Goal: Task Accomplishment & Management: Manage account settings

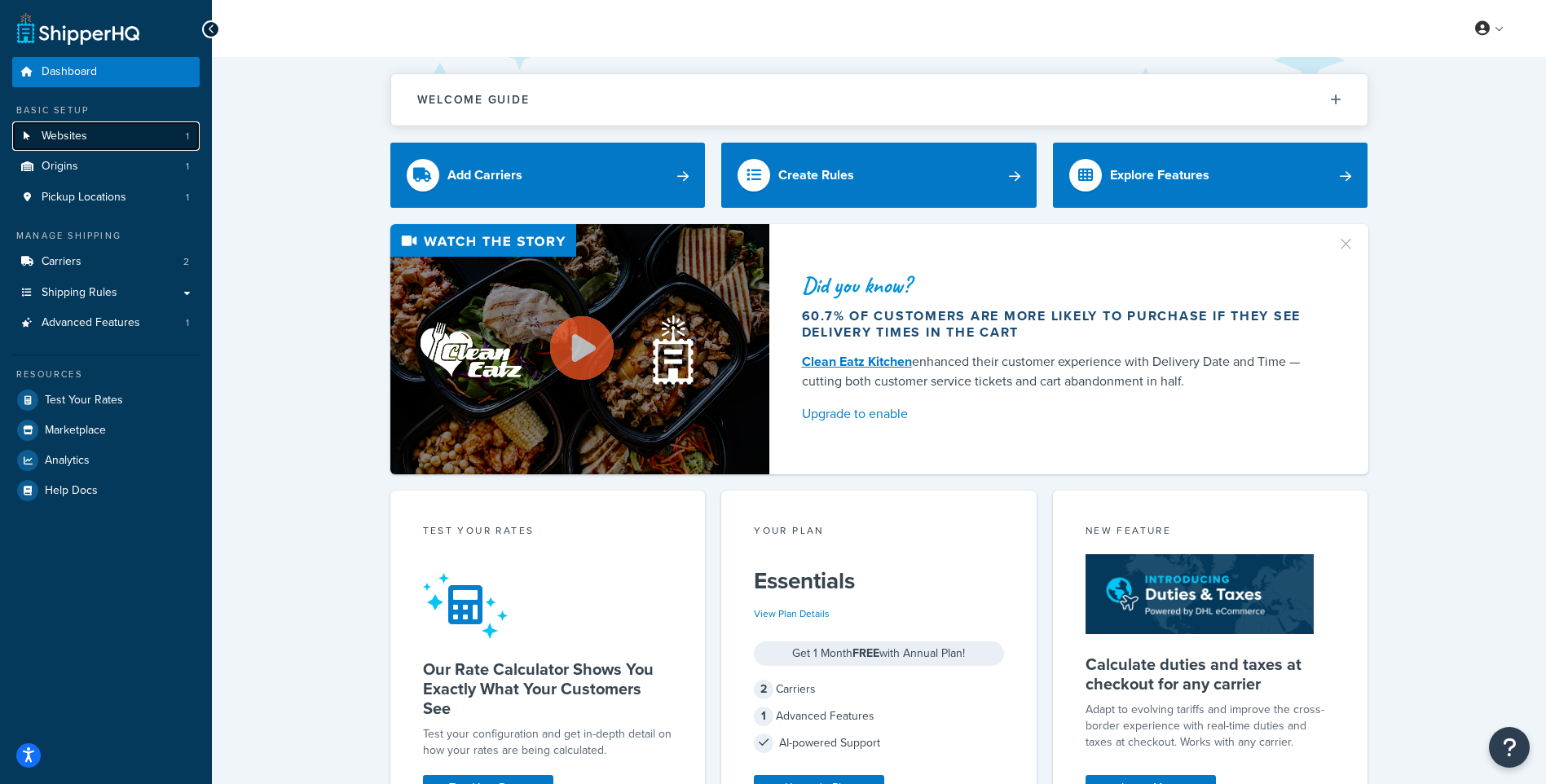
click at [107, 141] on link "Websites 1" at bounding box center [106, 137] width 188 height 30
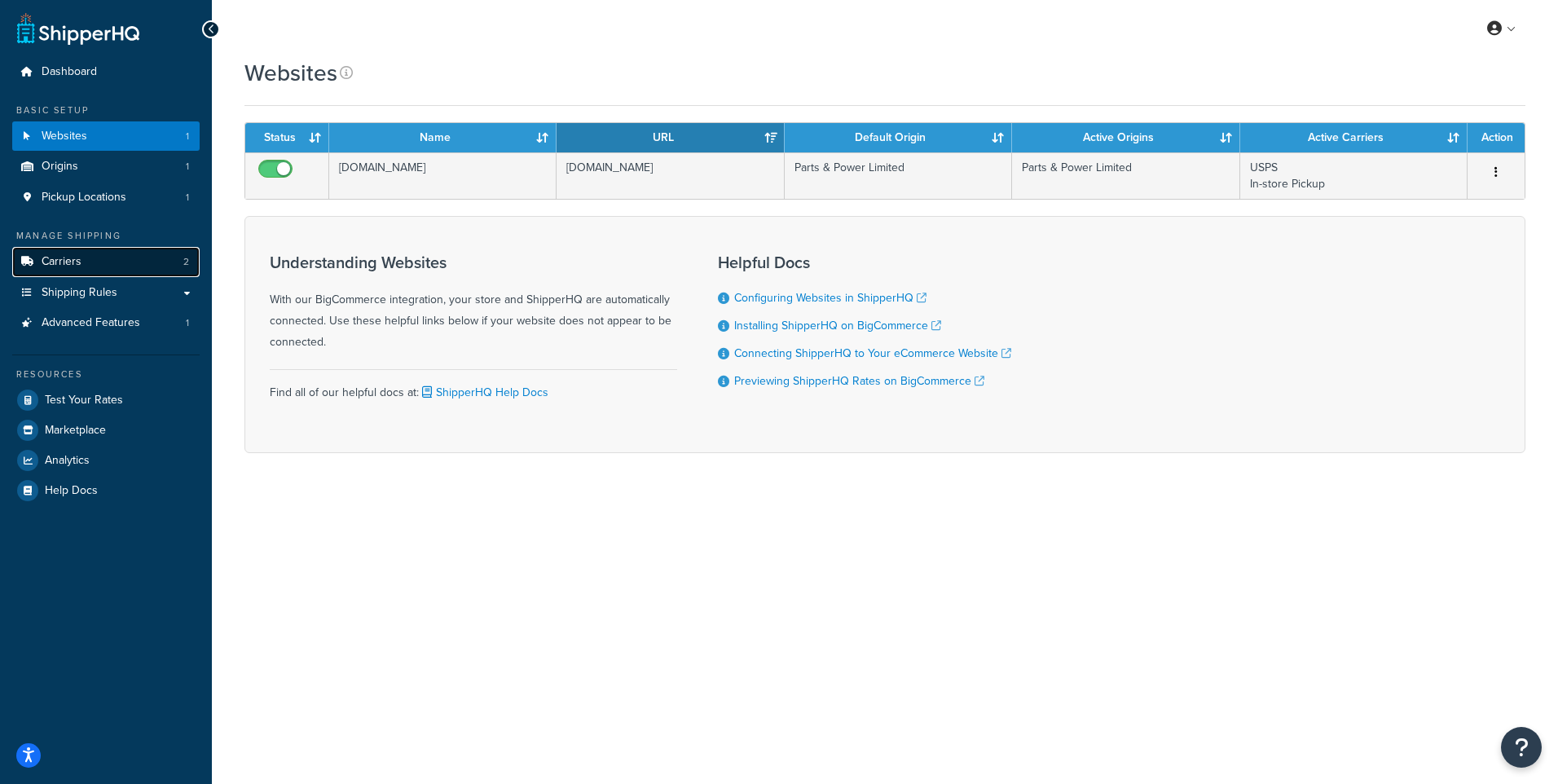
click at [115, 259] on link "Carriers 2" at bounding box center [106, 261] width 188 height 30
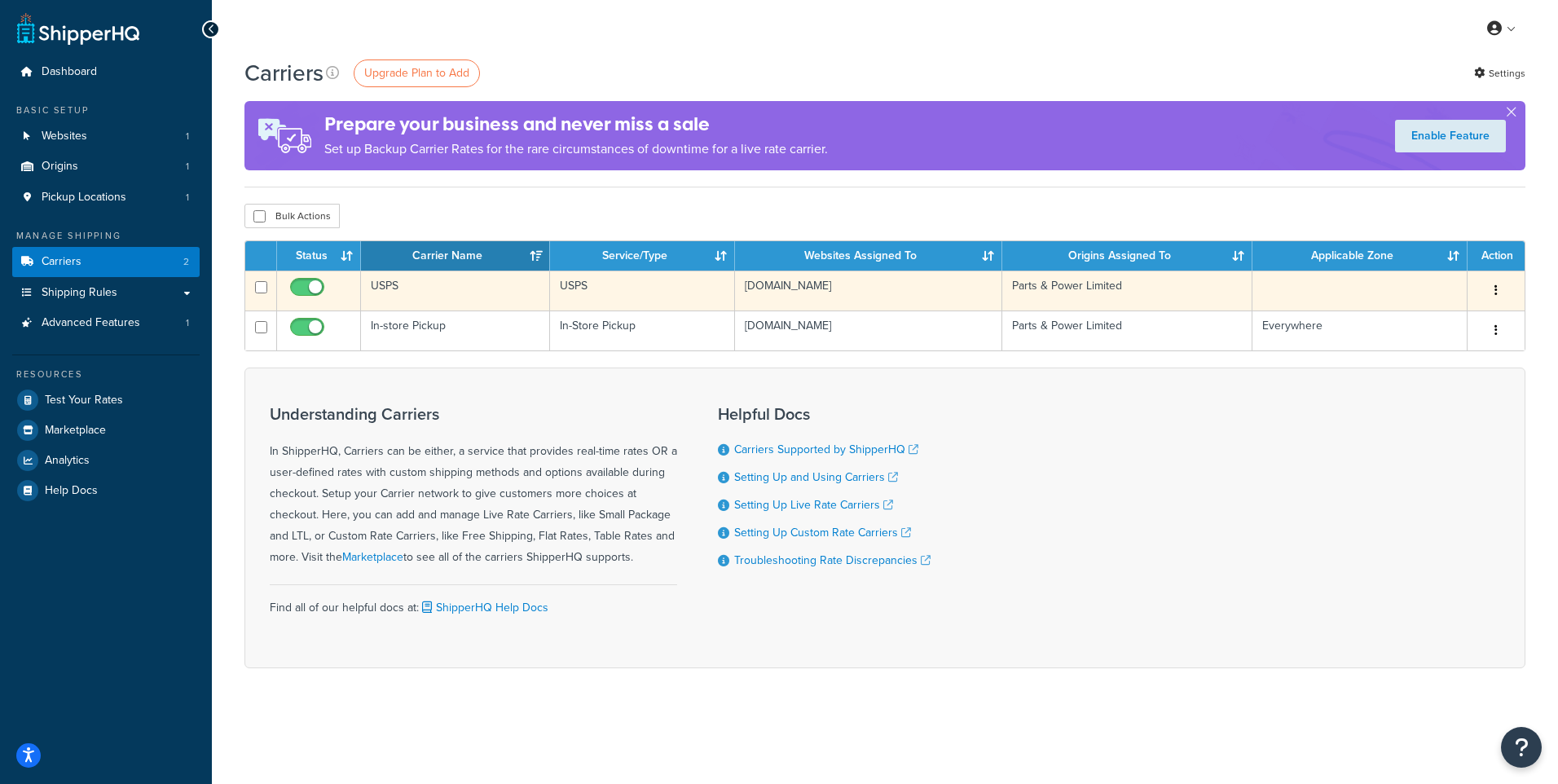
click at [472, 286] on td "USPS" at bounding box center [455, 290] width 189 height 40
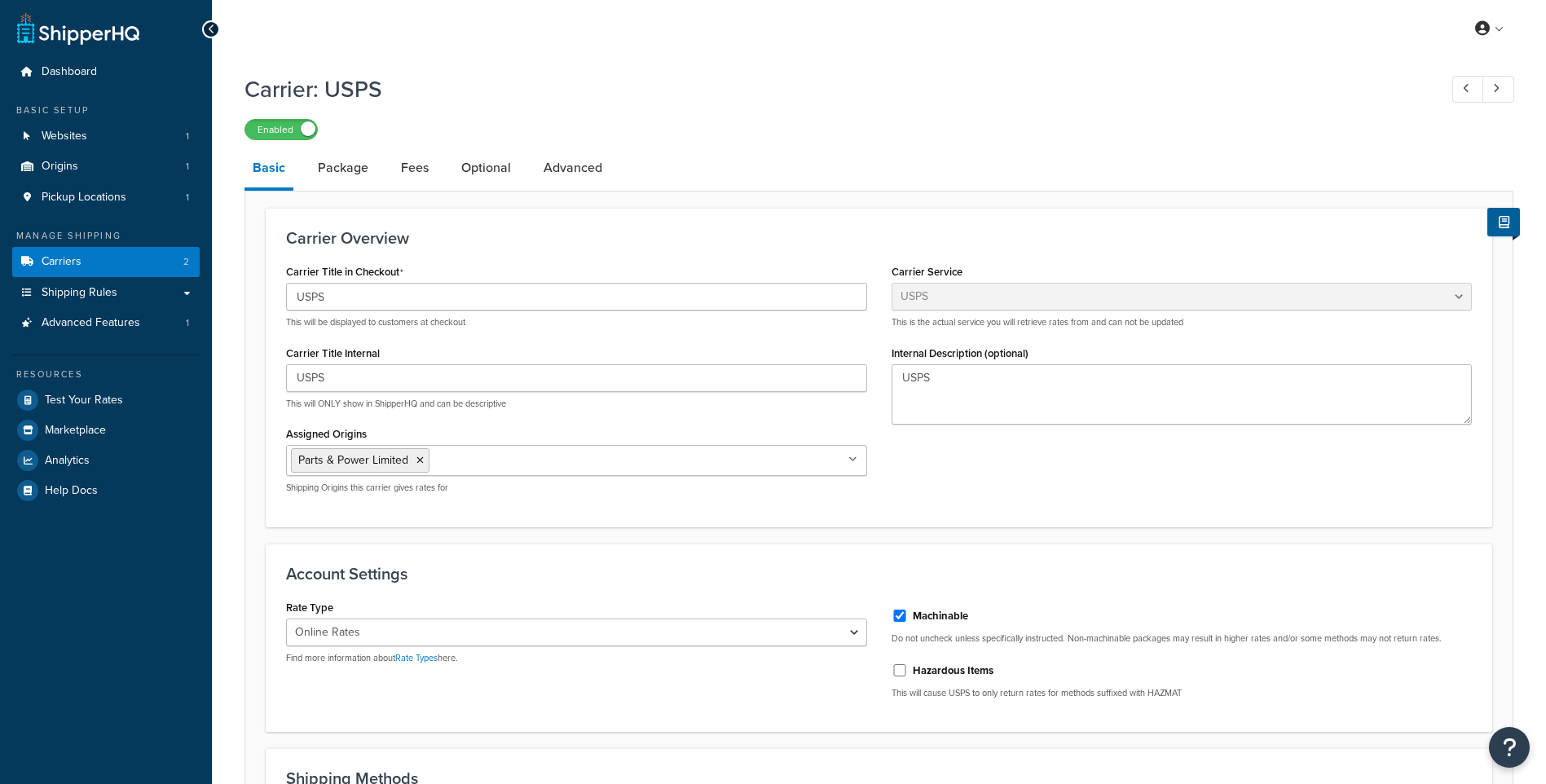
select select "usps"
select select "ONLINE"
click at [411, 172] on link "Fees" at bounding box center [414, 167] width 44 height 39
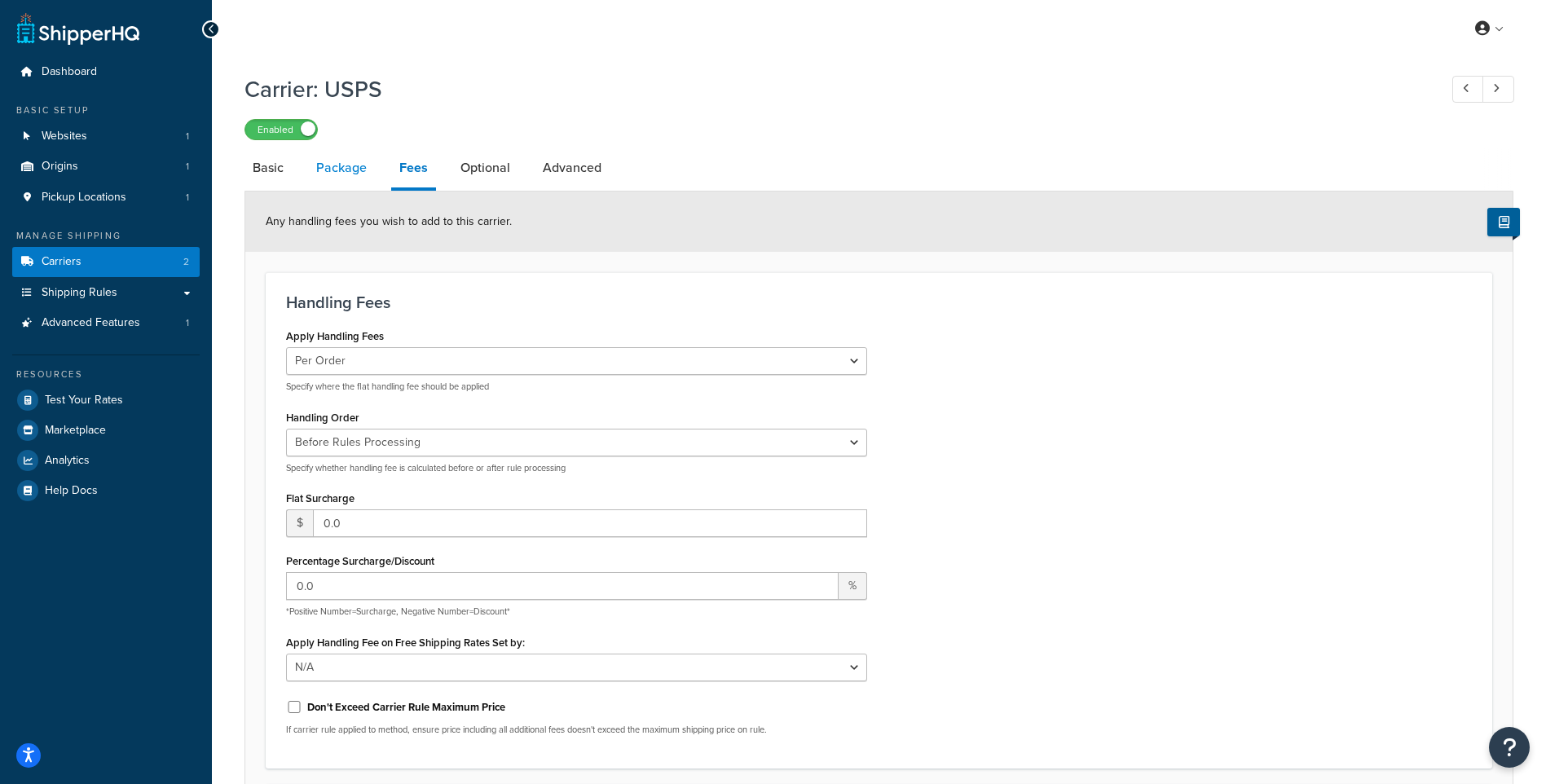
click at [347, 174] on link "Package" at bounding box center [341, 167] width 67 height 39
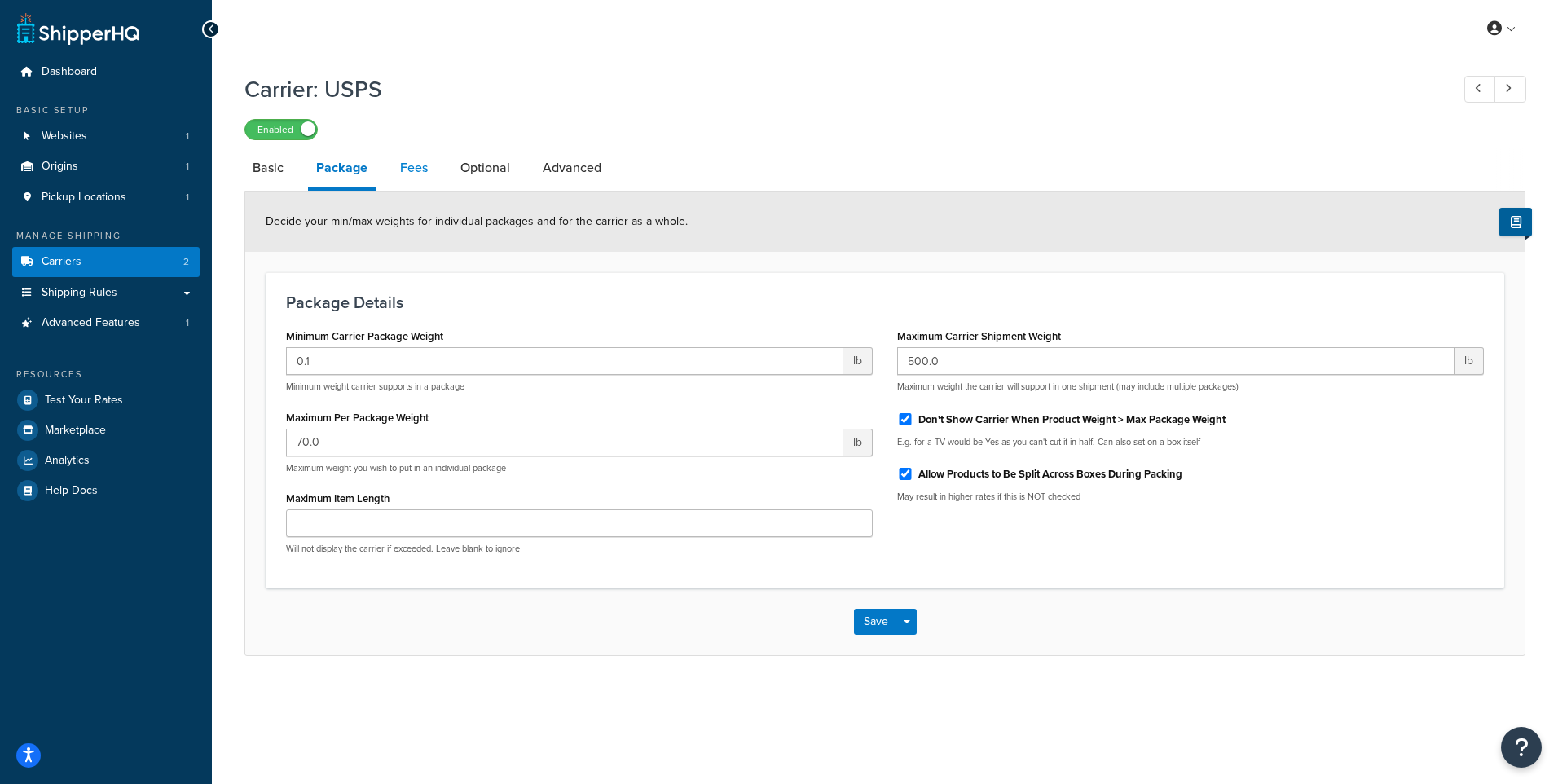
click at [399, 161] on link "Fees" at bounding box center [413, 167] width 44 height 39
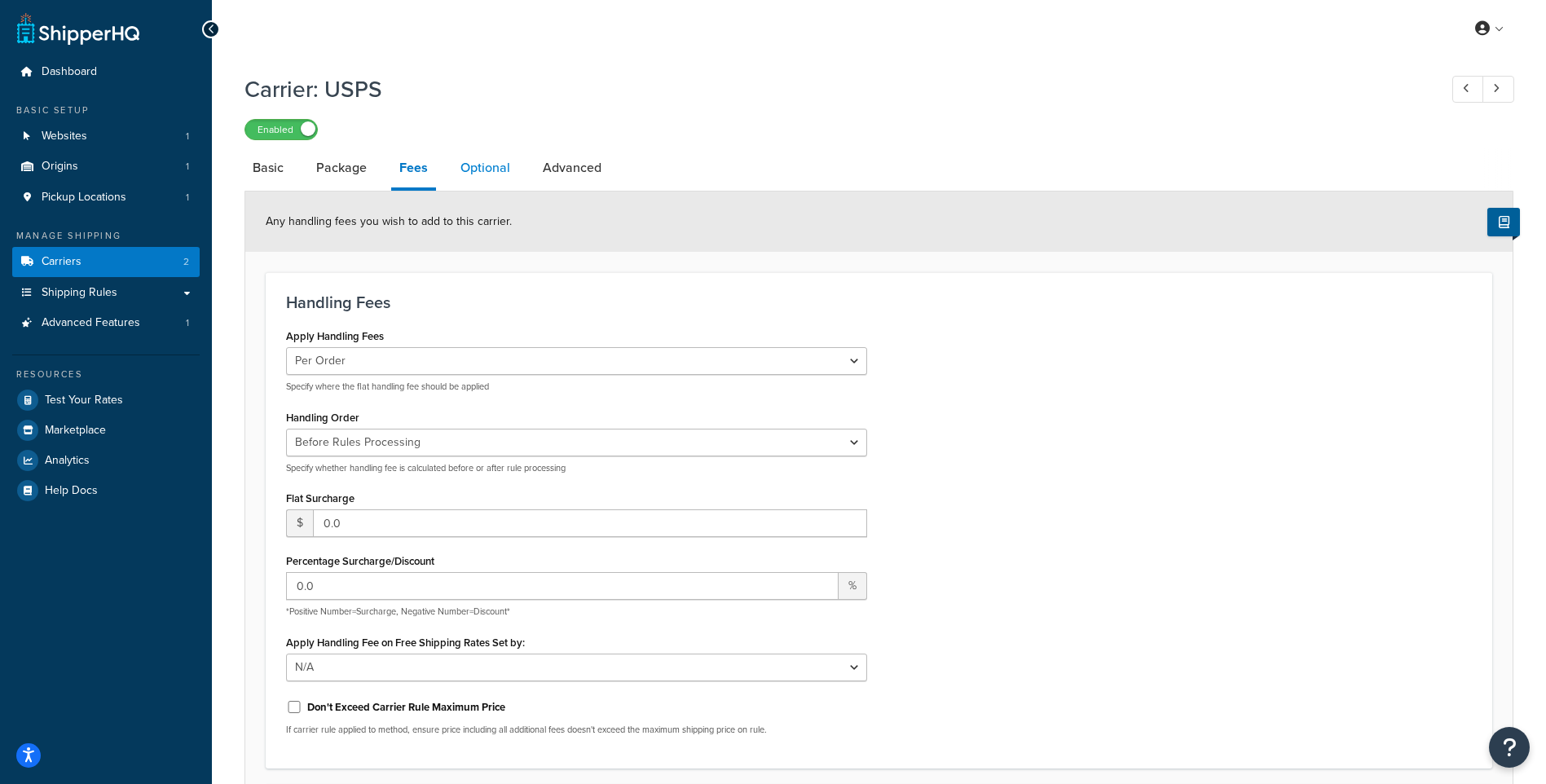
click at [481, 166] on link "Optional" at bounding box center [485, 167] width 66 height 39
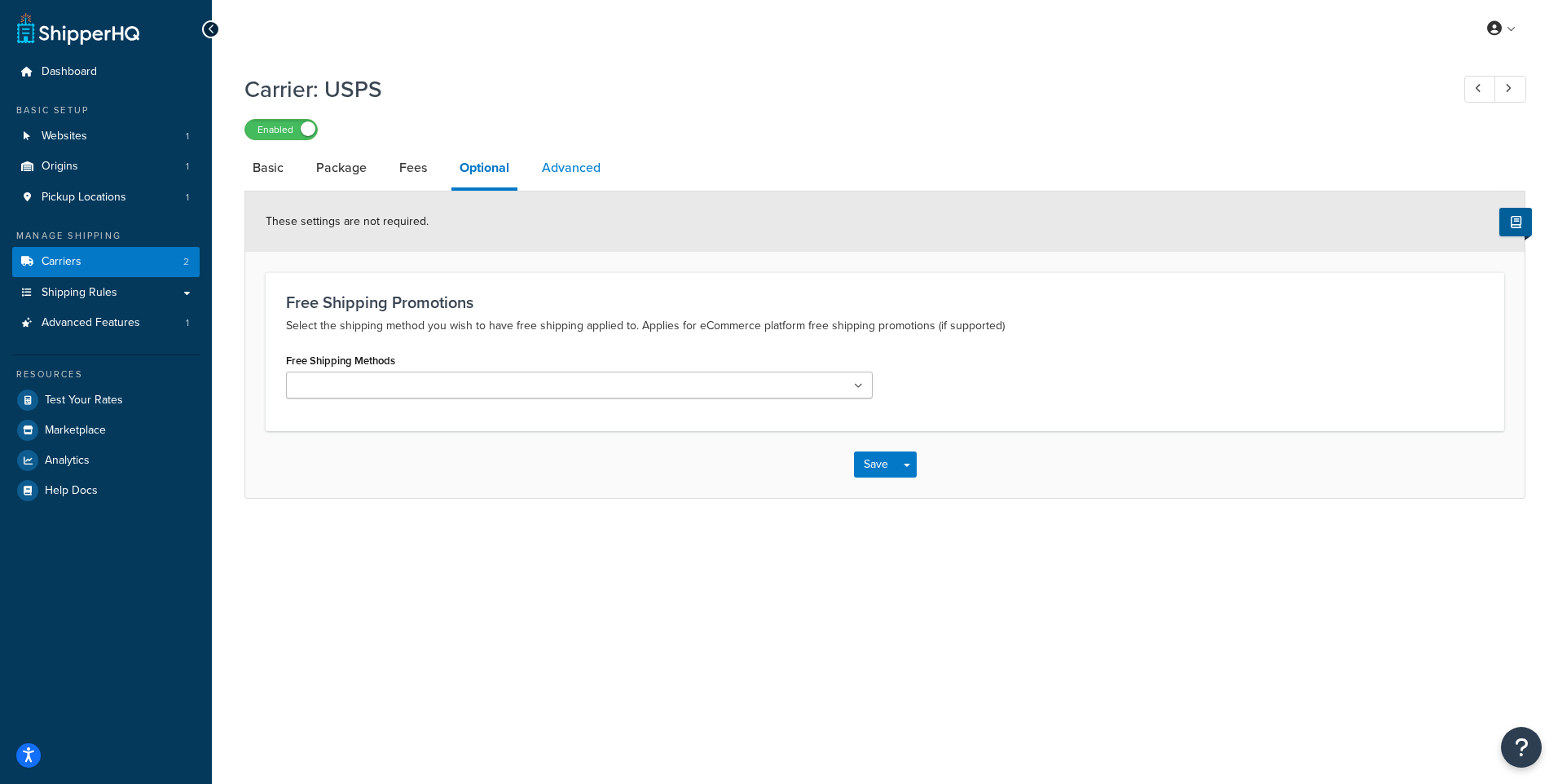
click at [551, 172] on link "Advanced" at bounding box center [571, 167] width 75 height 39
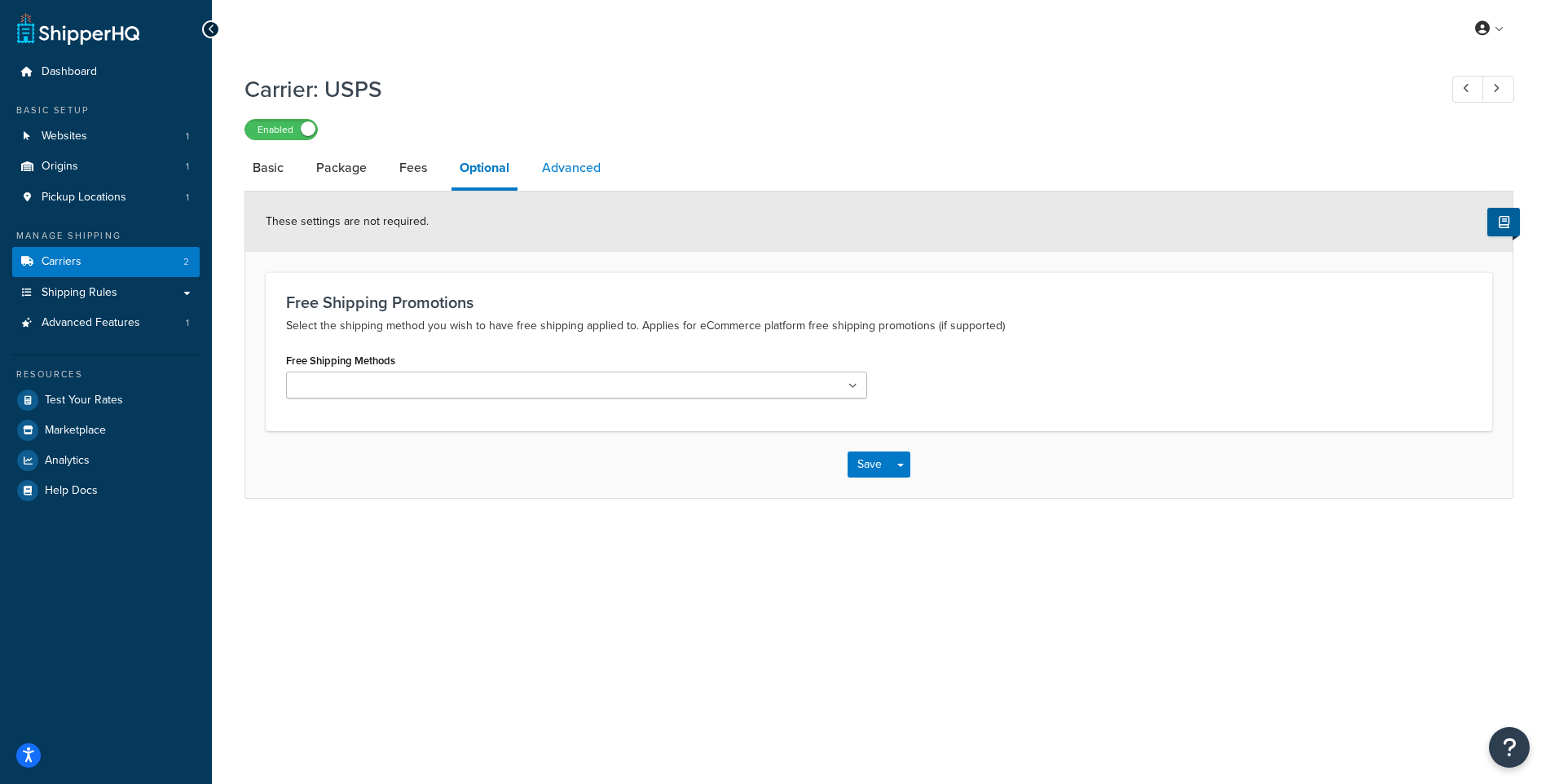
select select "false"
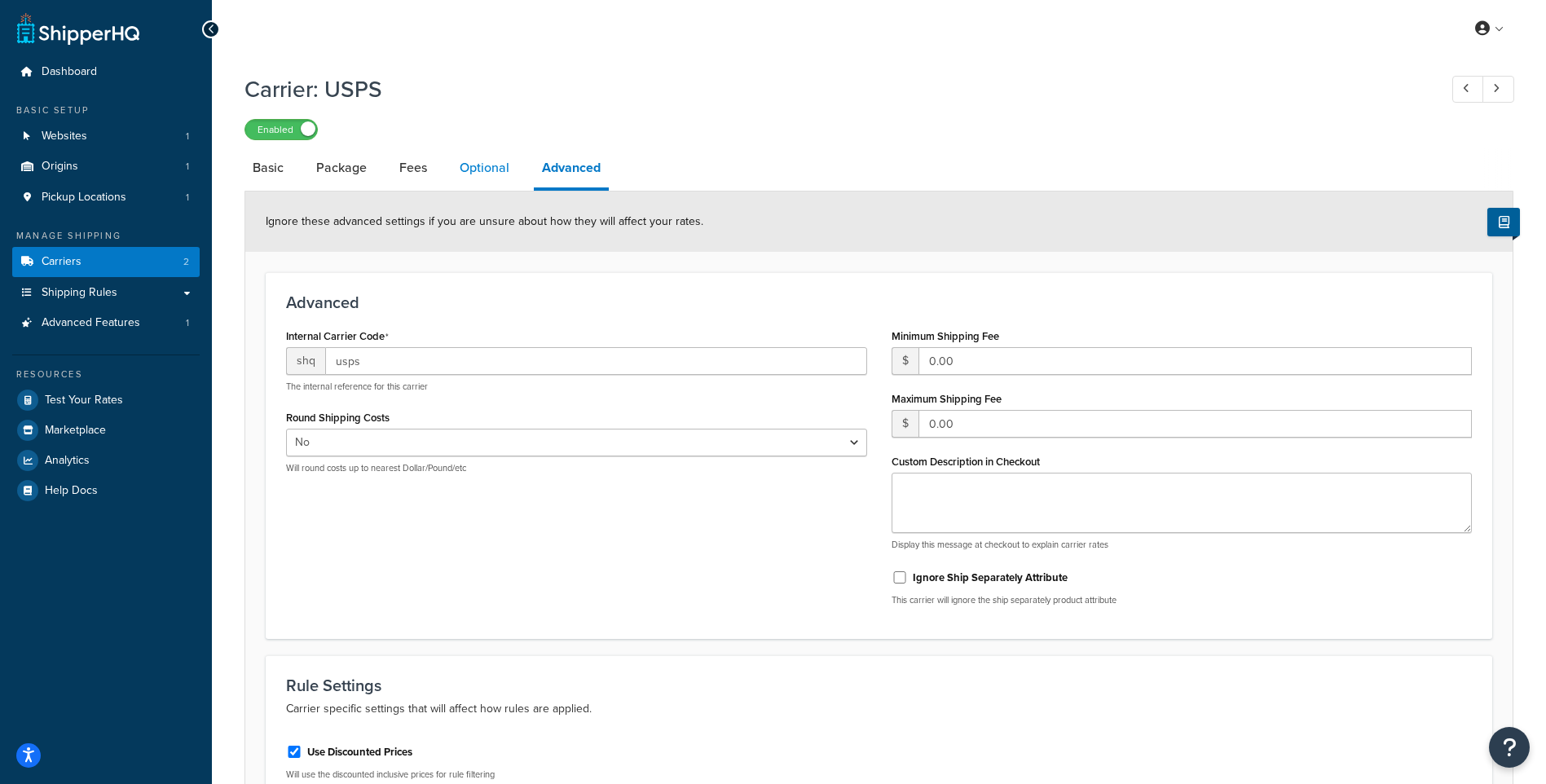
click at [468, 176] on link "Optional" at bounding box center [484, 167] width 66 height 39
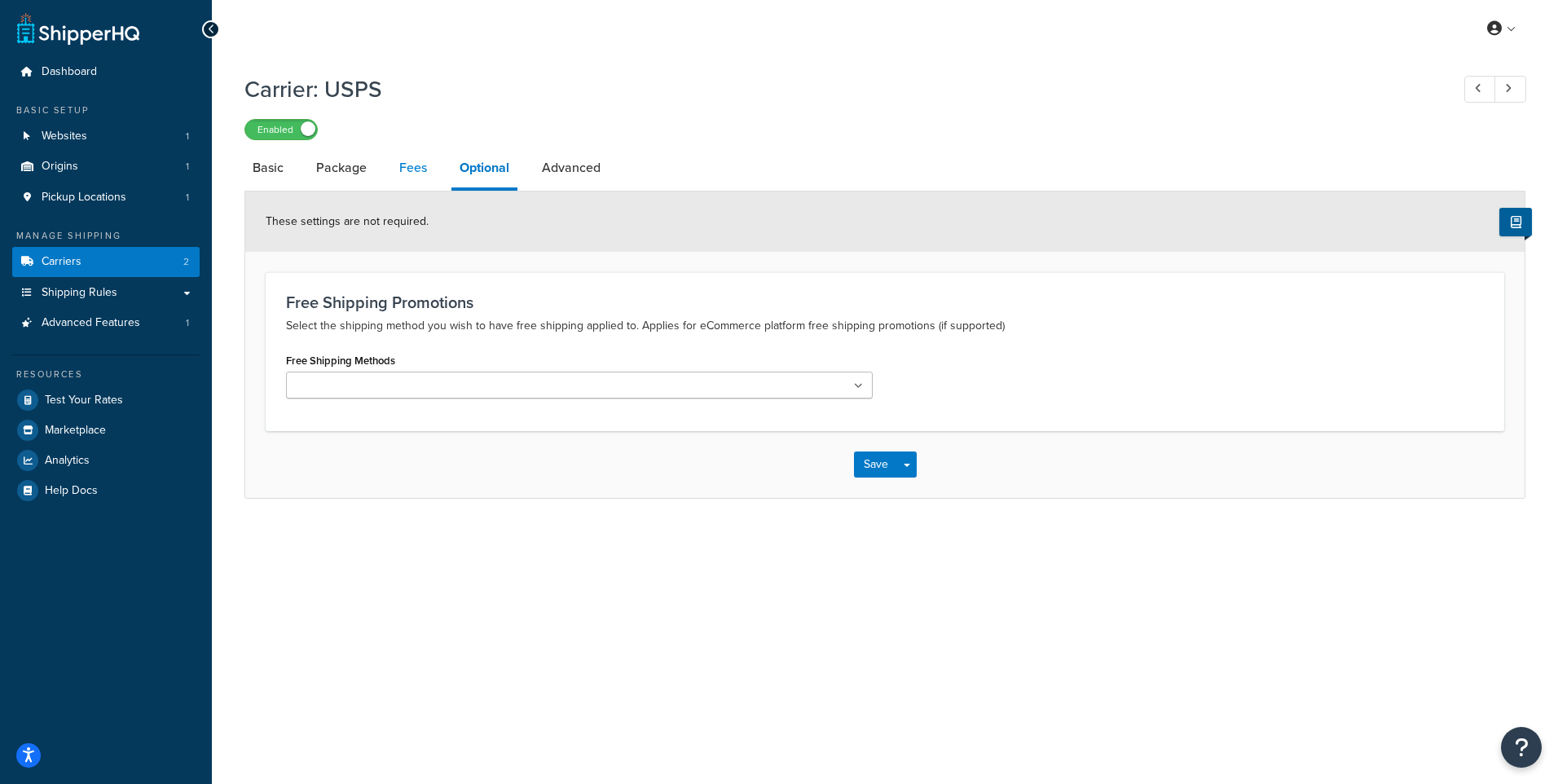
click at [401, 162] on link "Fees" at bounding box center [413, 167] width 44 height 39
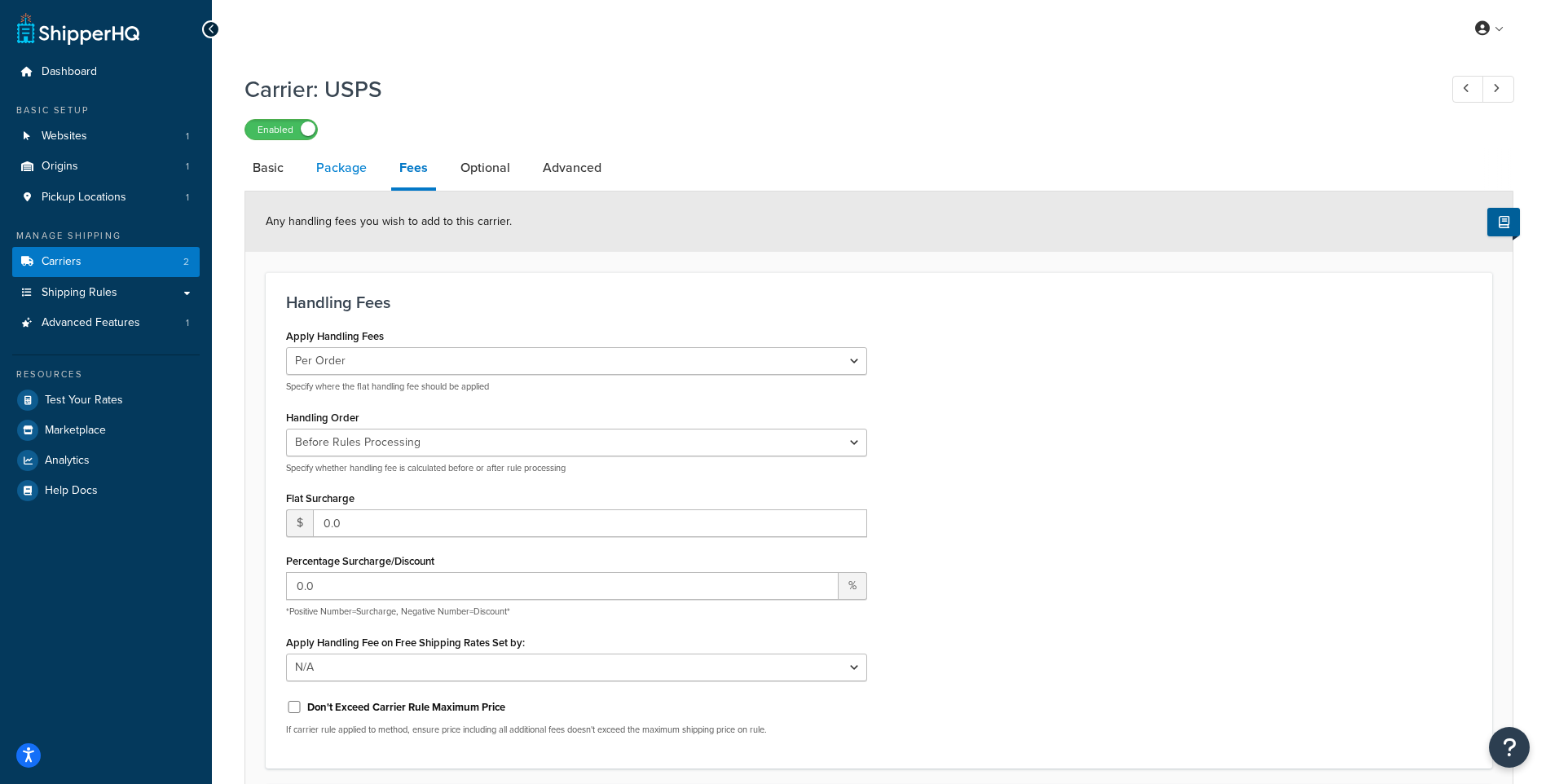
click at [352, 168] on link "Package" at bounding box center [341, 167] width 67 height 39
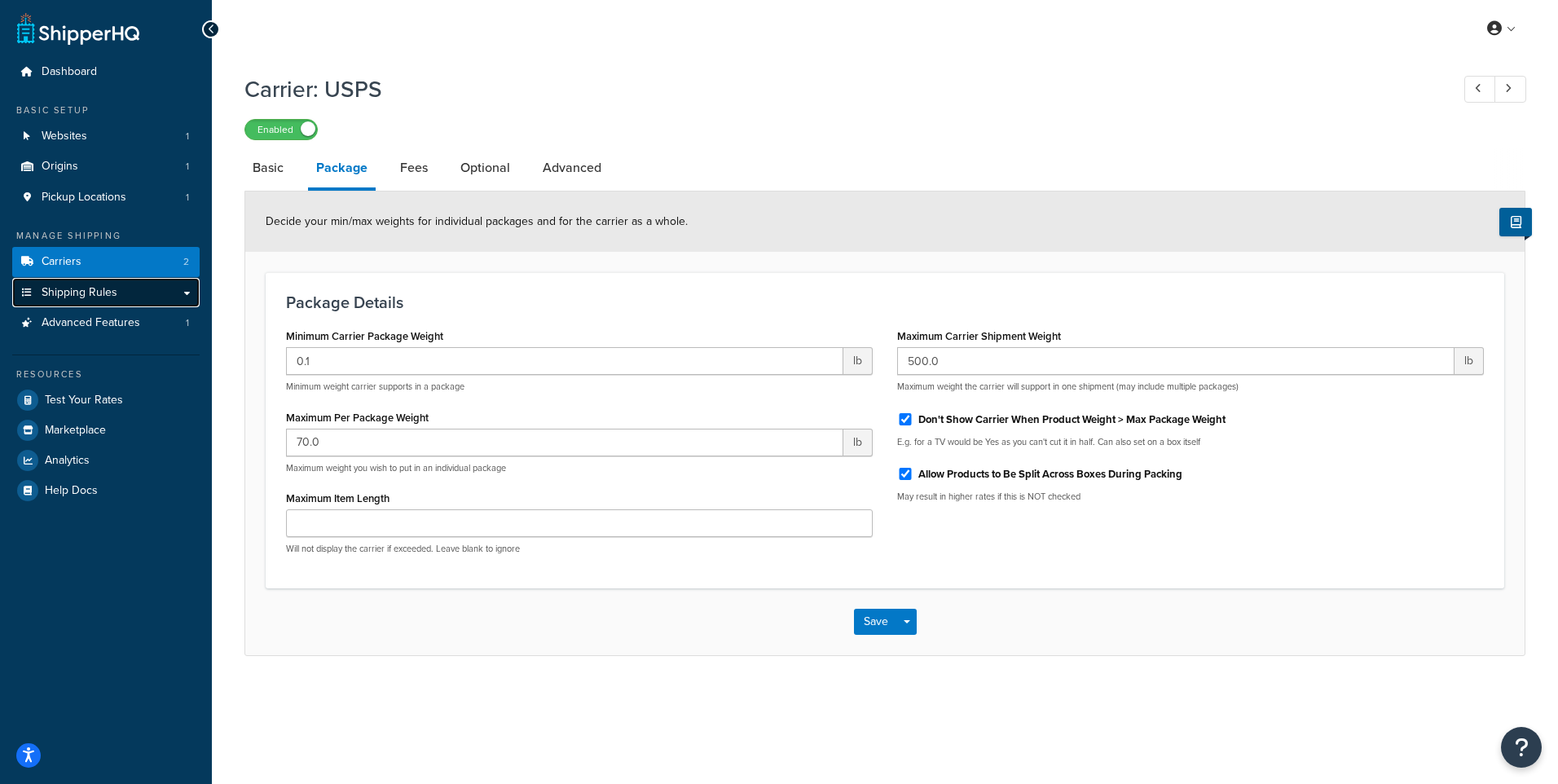
click at [99, 289] on span "Shipping Rules" at bounding box center [79, 293] width 75 height 14
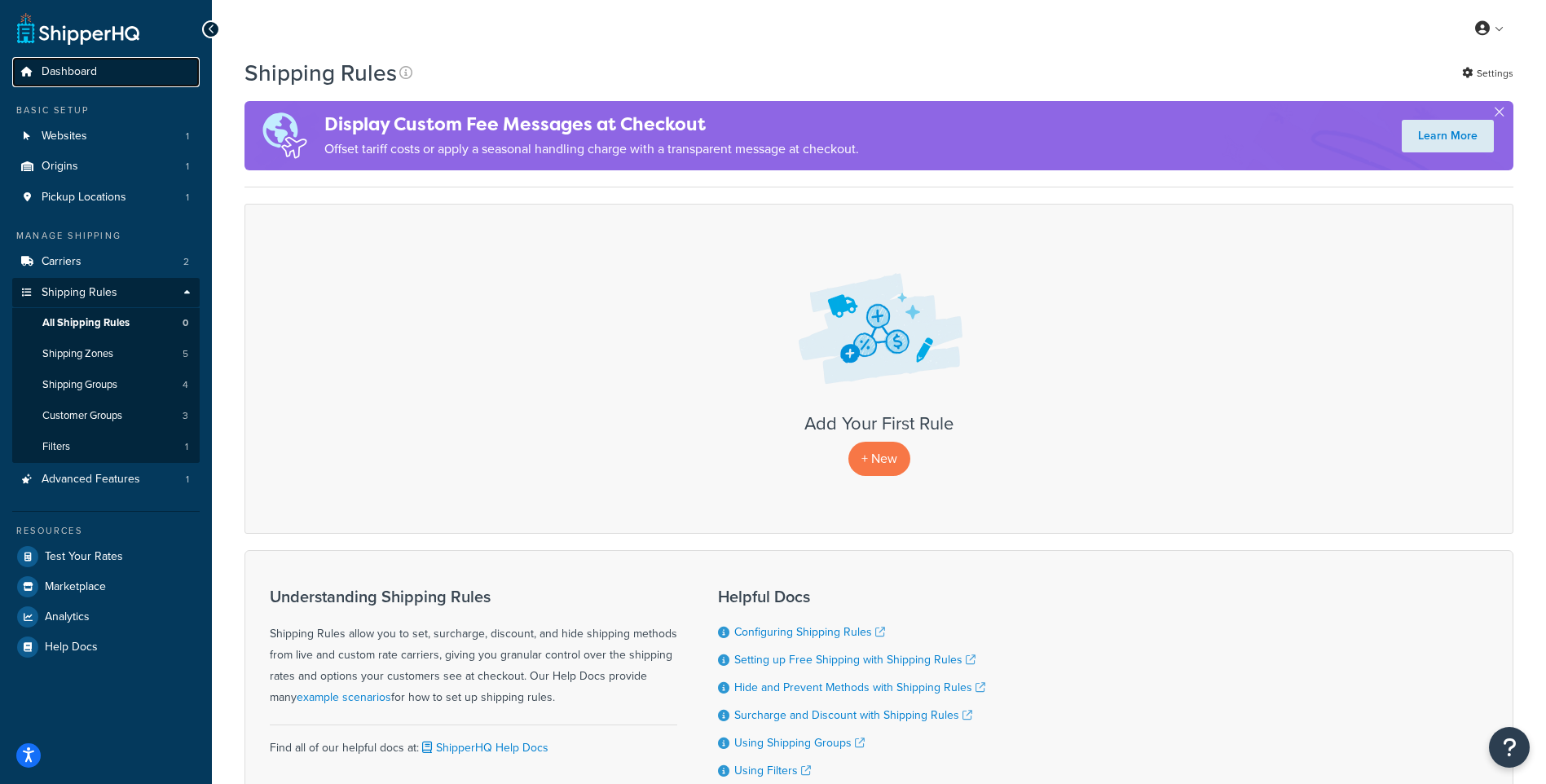
click at [58, 62] on link "Dashboard" at bounding box center [106, 72] width 188 height 30
